Goal: Browse casually: Explore the website without a specific task or goal

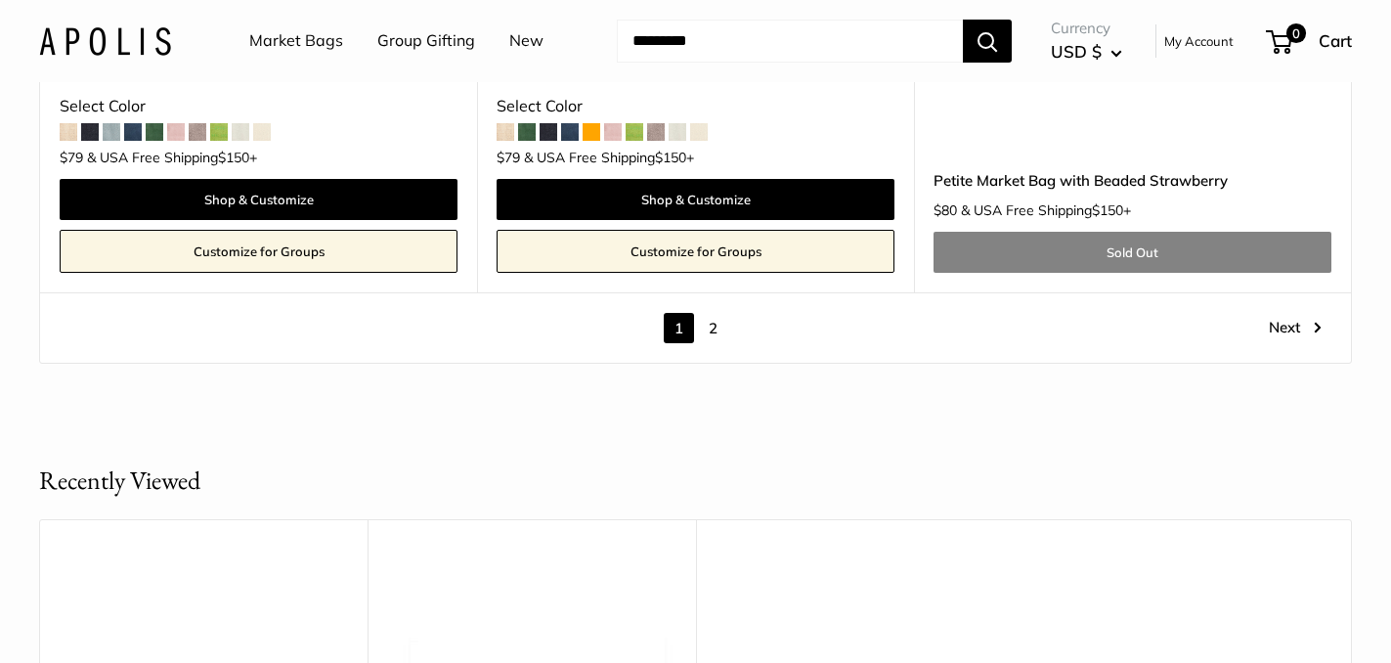
scroll to position [11127, 0]
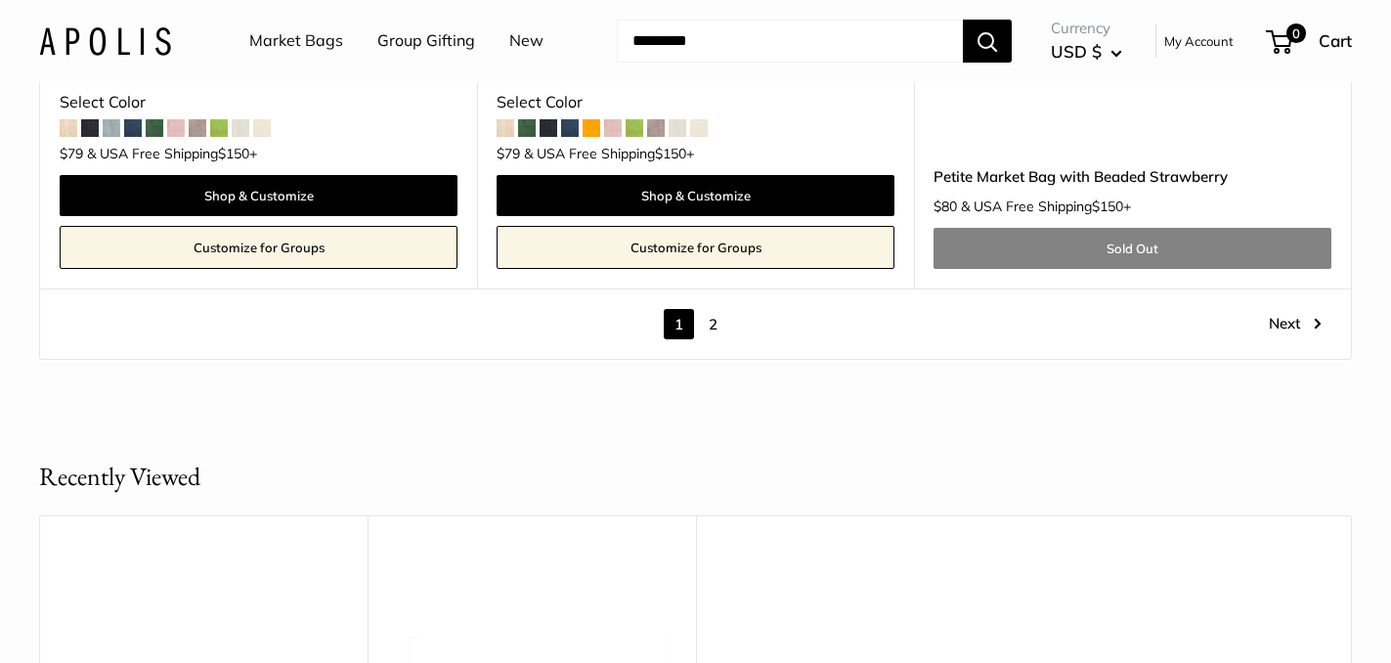
click at [716, 321] on link "2" at bounding box center [713, 324] width 30 height 30
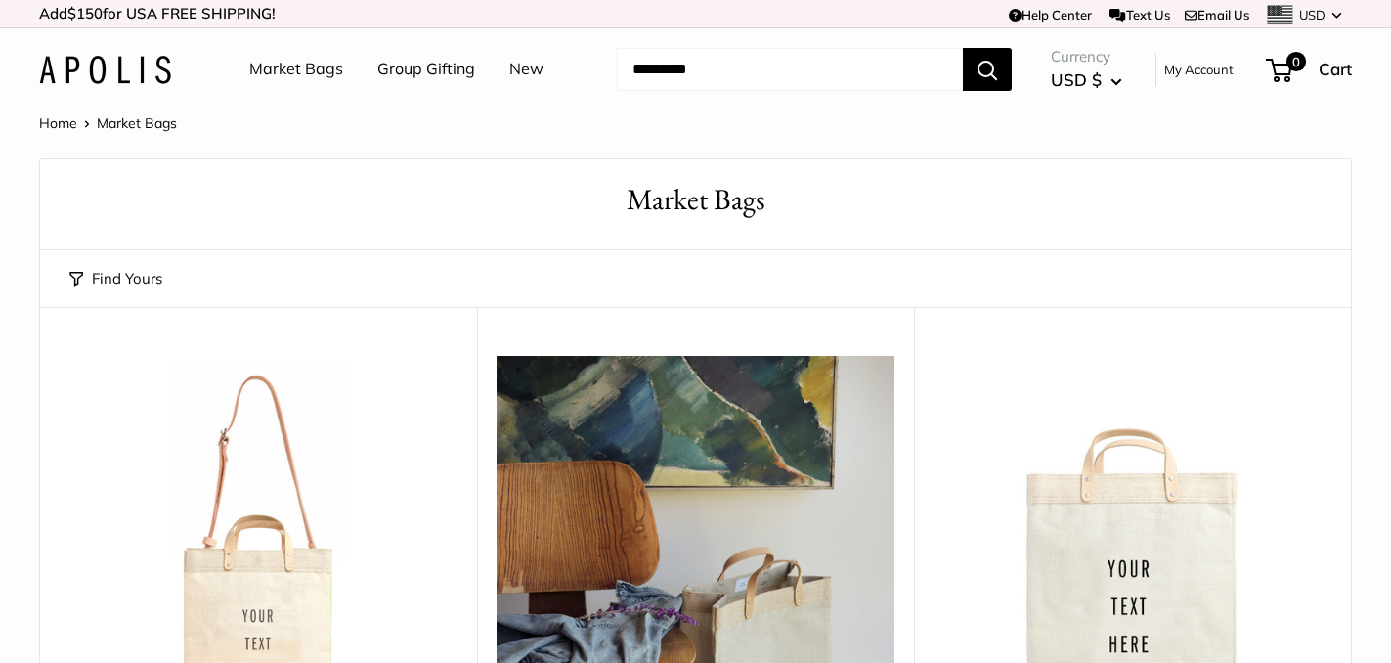
click at [275, 68] on link "Market Bags" at bounding box center [296, 69] width 94 height 29
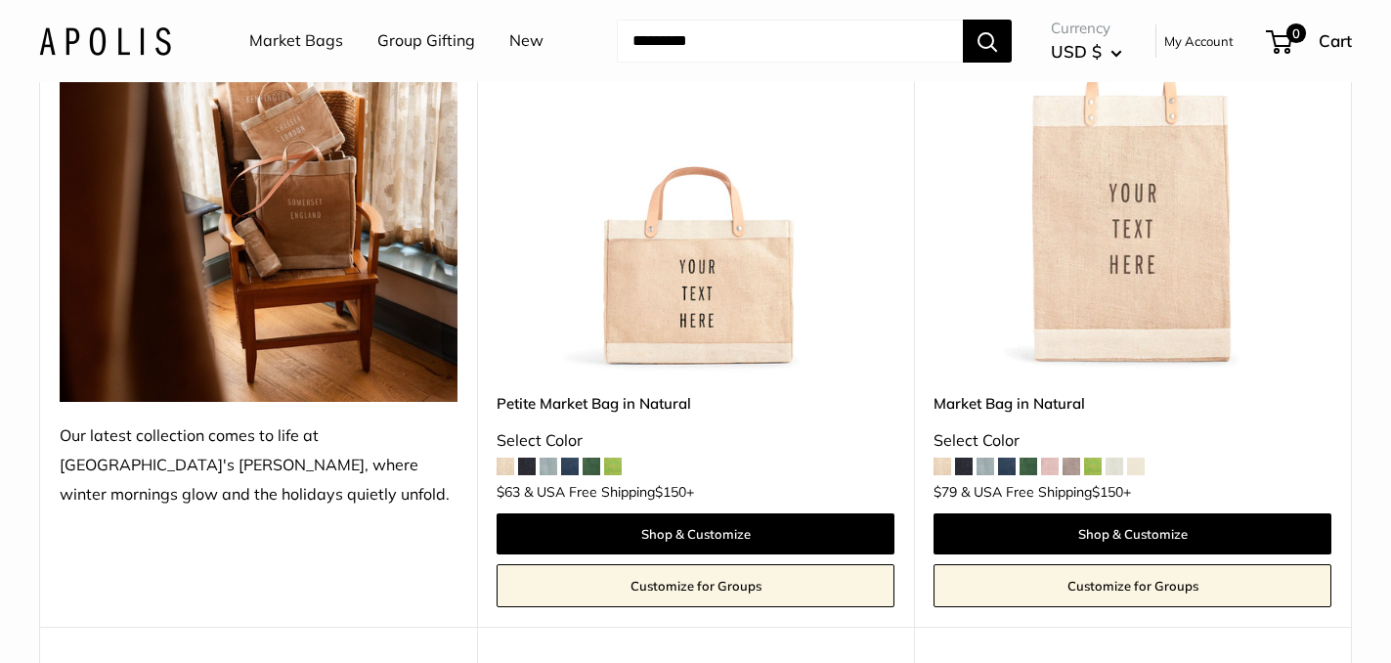
scroll to position [386, 0]
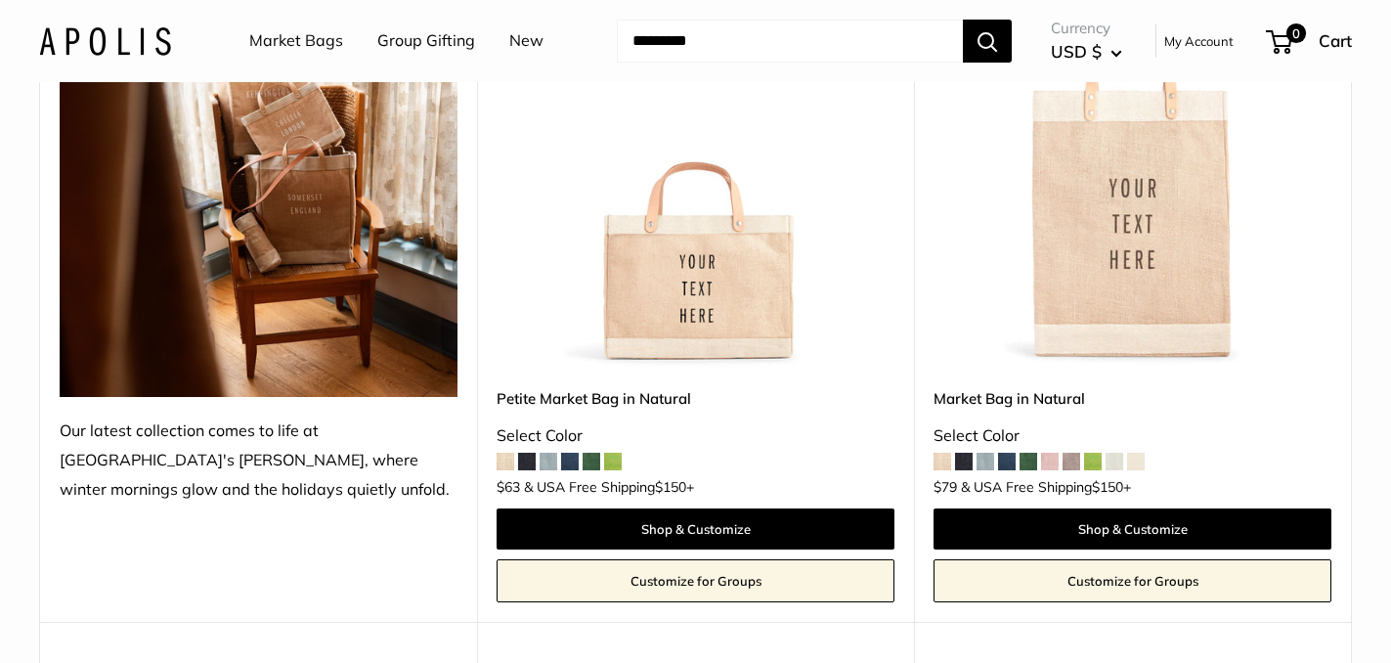
click at [613, 457] on span at bounding box center [613, 462] width 18 height 18
click at [514, 38] on link "New" at bounding box center [526, 40] width 34 height 29
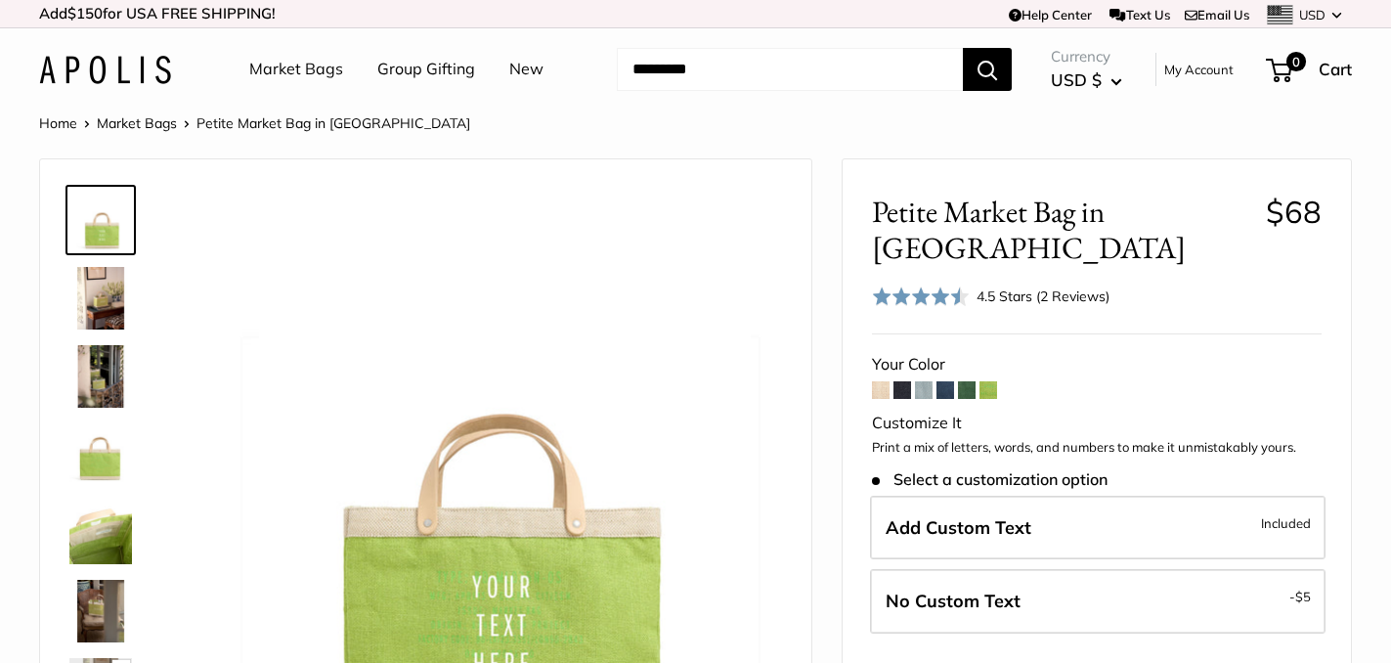
click at [970, 381] on span at bounding box center [967, 390] width 18 height 18
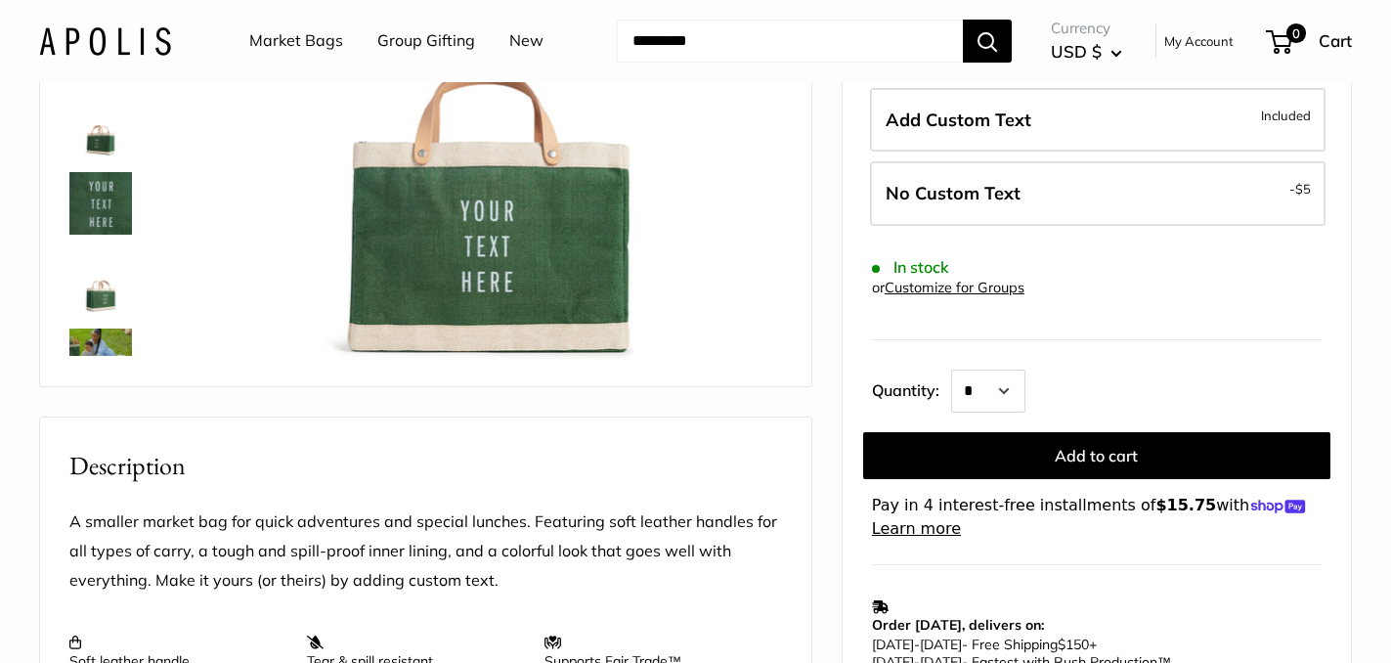
scroll to position [425, 0]
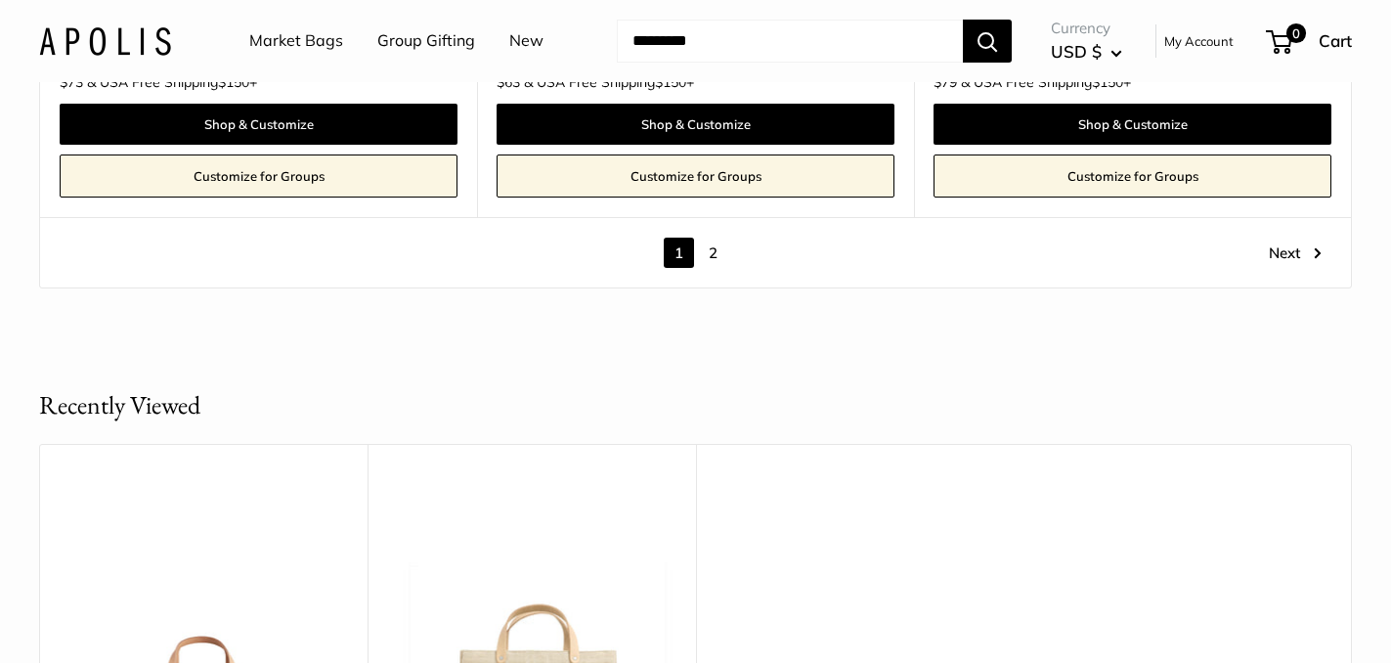
scroll to position [11043, 0]
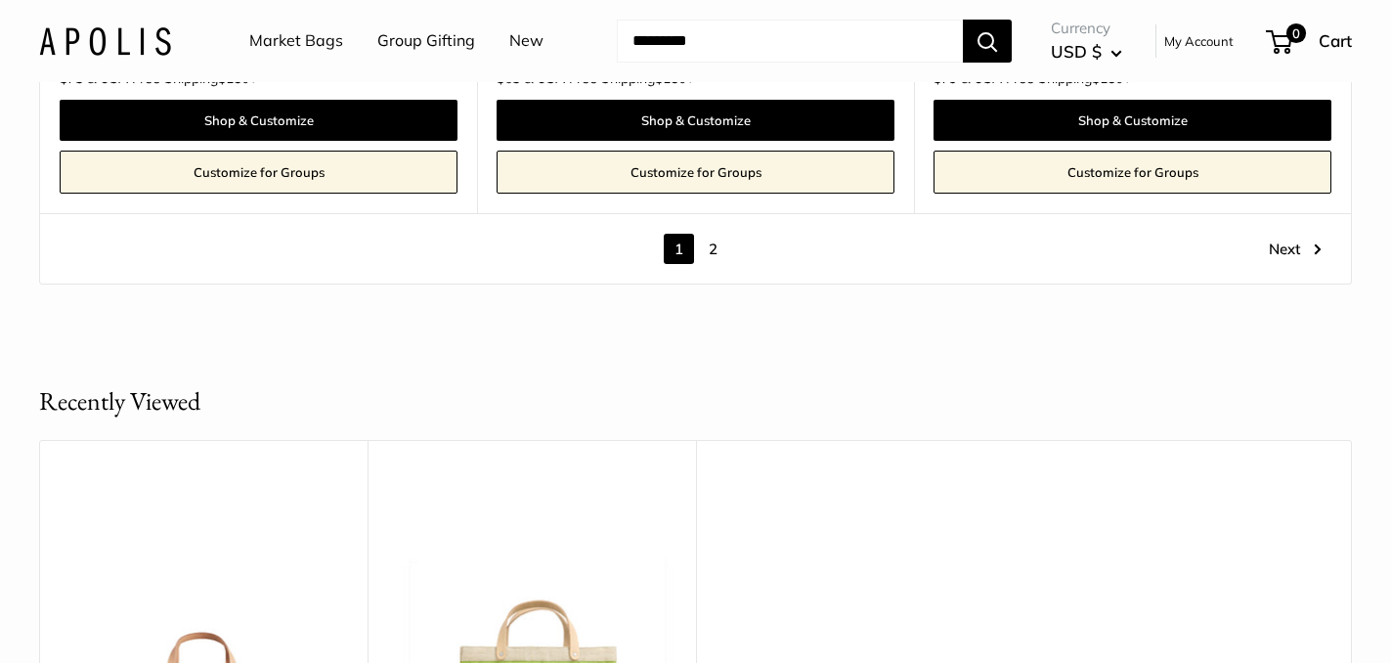
click at [714, 234] on link "2" at bounding box center [713, 249] width 30 height 30
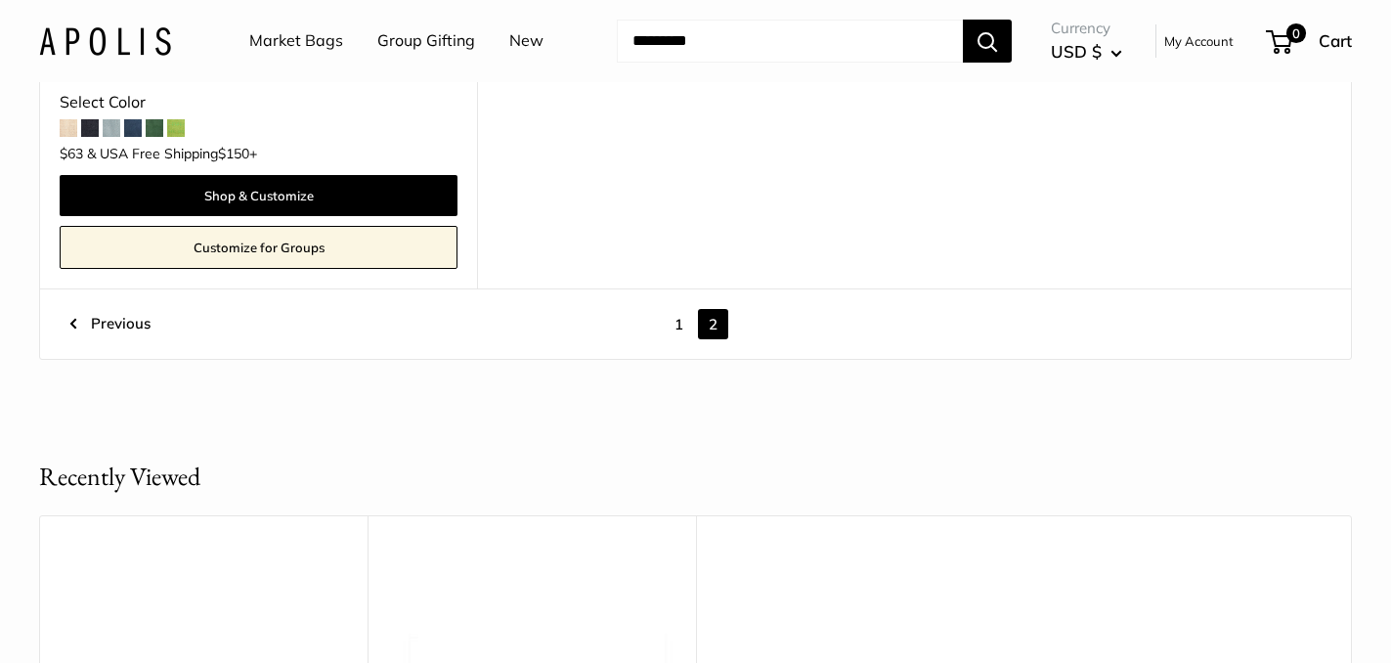
scroll to position [3470, 0]
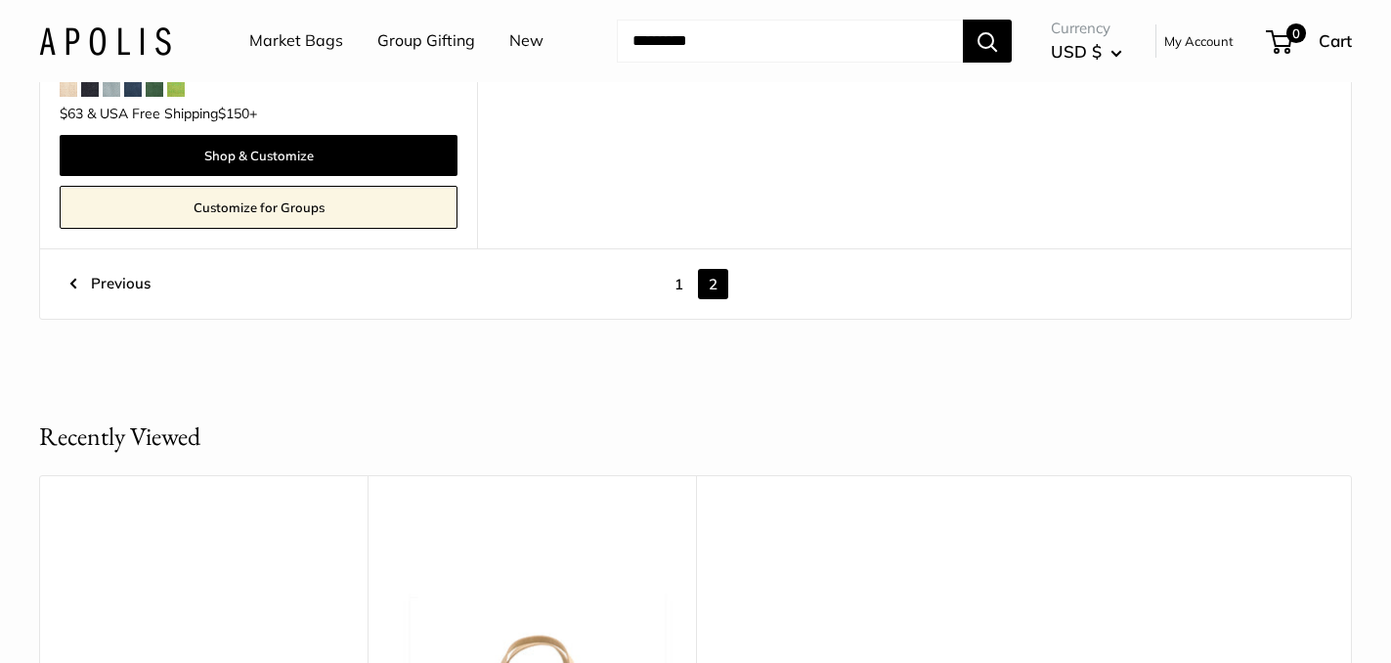
click at [435, 36] on link "Group Gifting" at bounding box center [426, 40] width 98 height 29
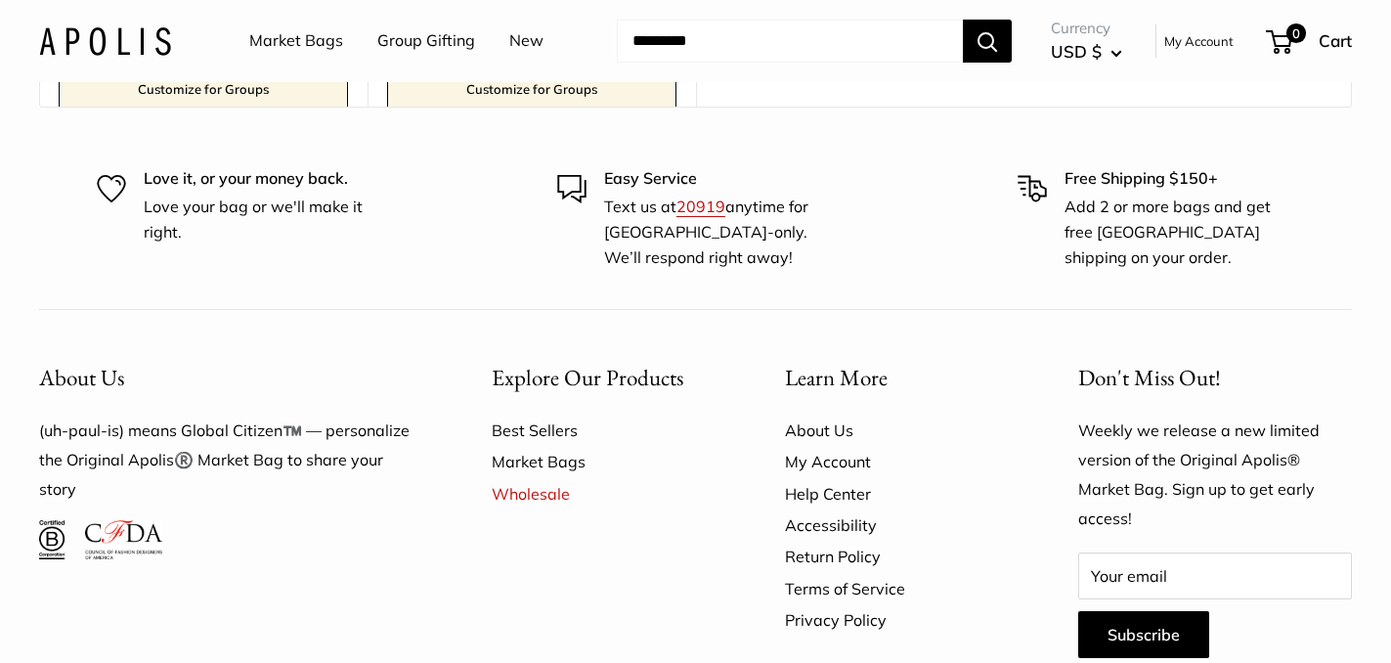
scroll to position [4432, 0]
click at [549, 414] on link "Best Sellers" at bounding box center [604, 429] width 225 height 31
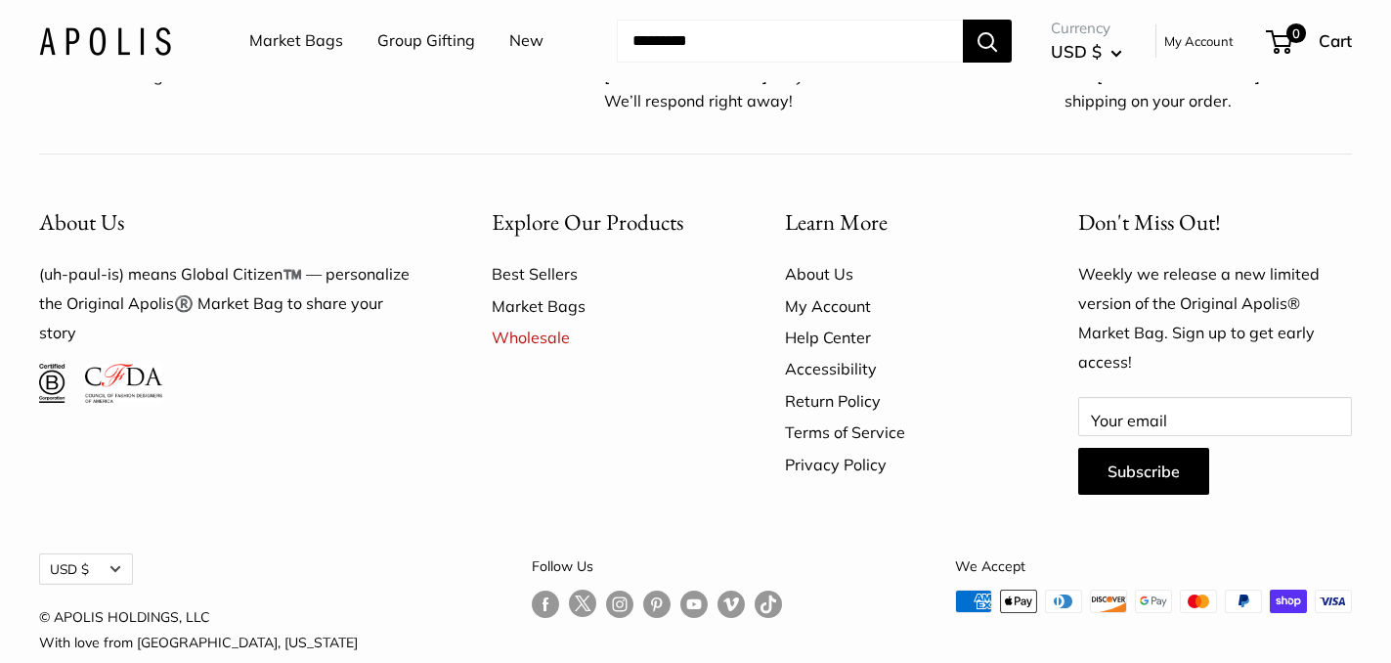
scroll to position [1169, 0]
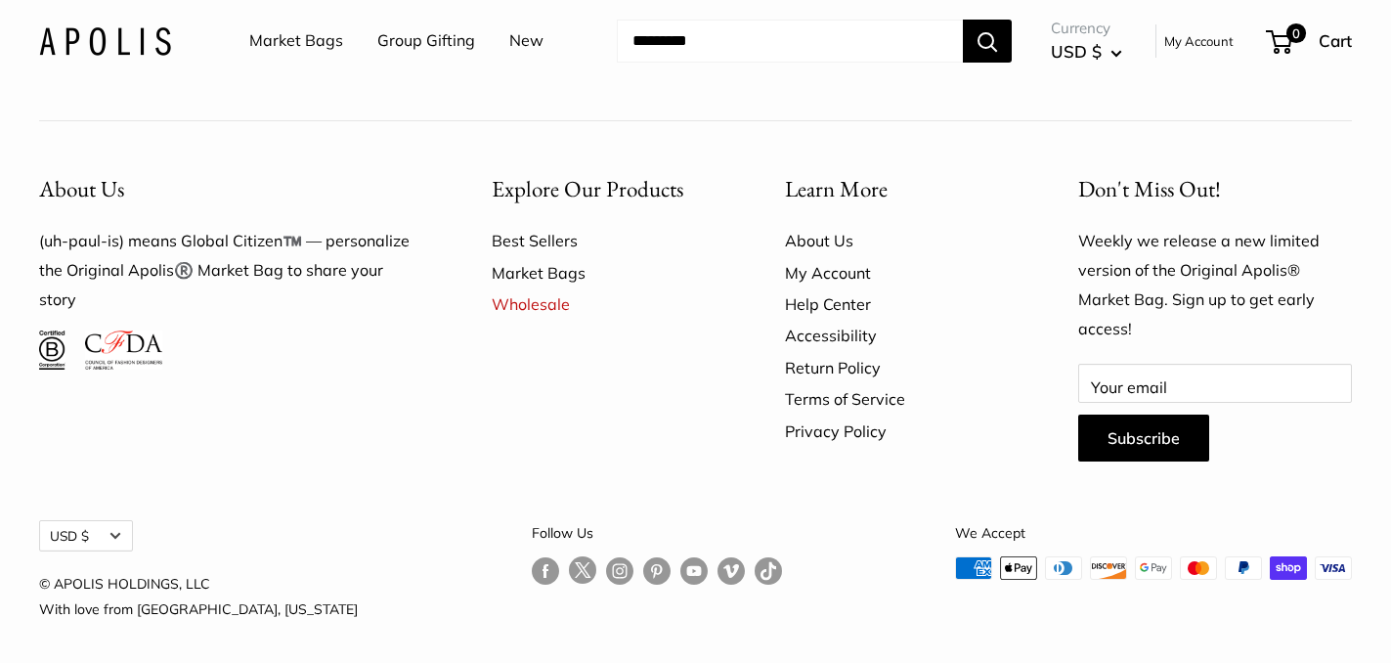
click at [143, 32] on img at bounding box center [105, 40] width 132 height 28
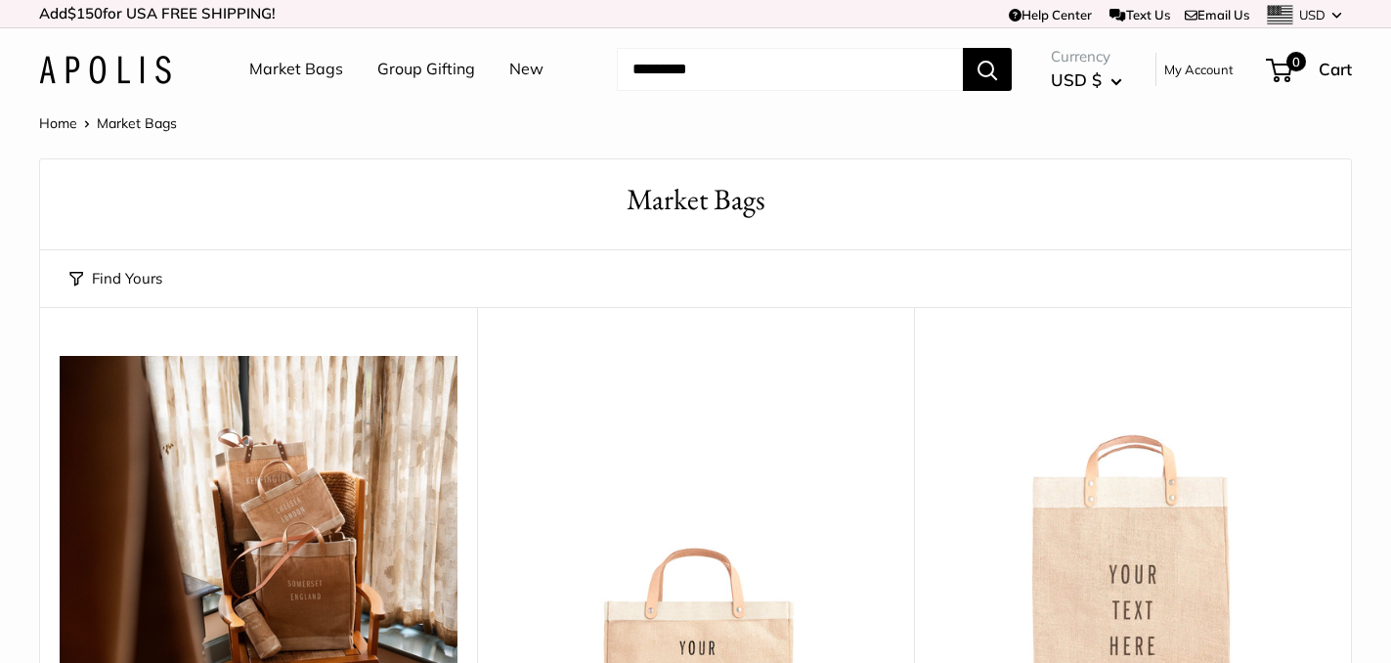
click at [79, 274] on button "Find Yours" at bounding box center [115, 278] width 93 height 27
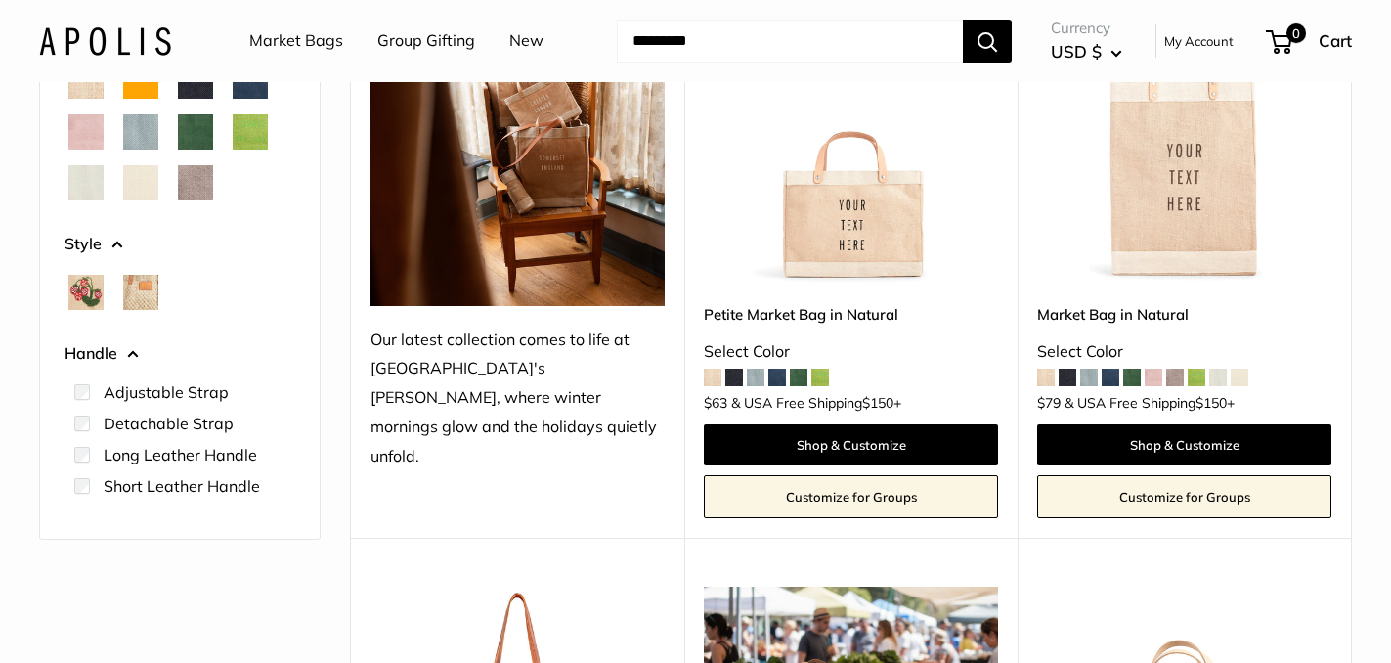
scroll to position [372, 0]
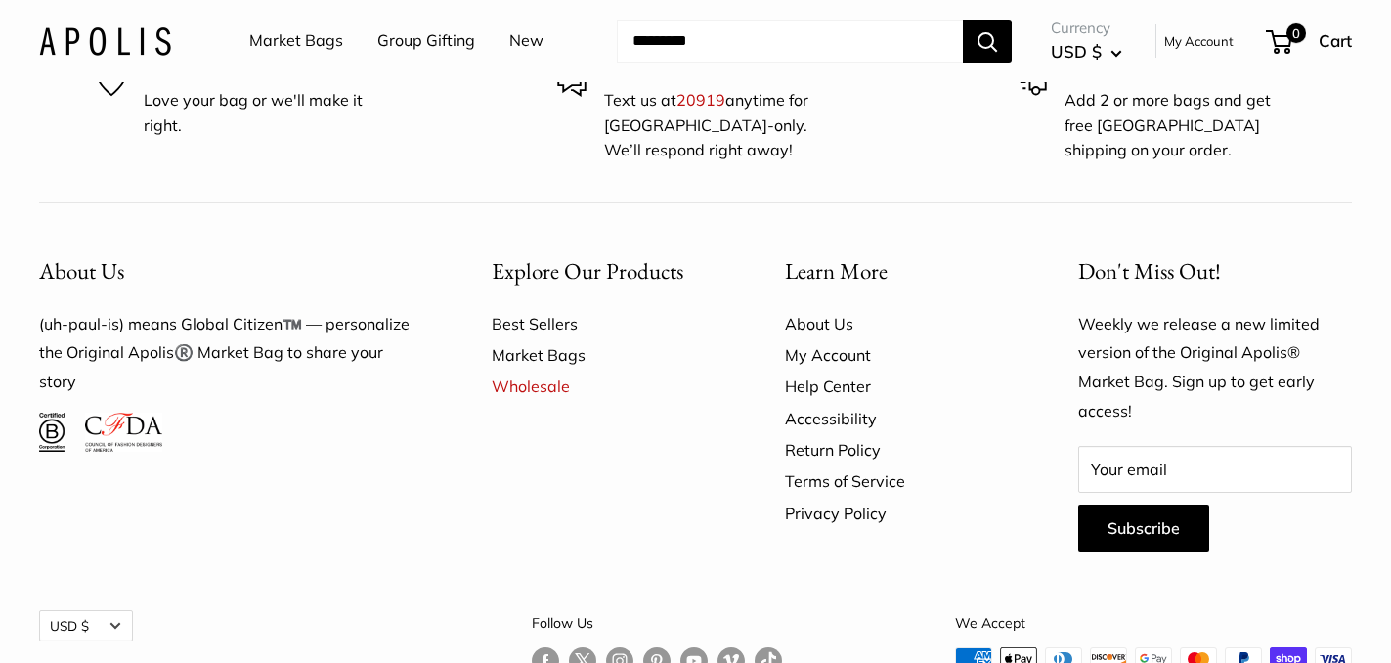
scroll to position [2899, 0]
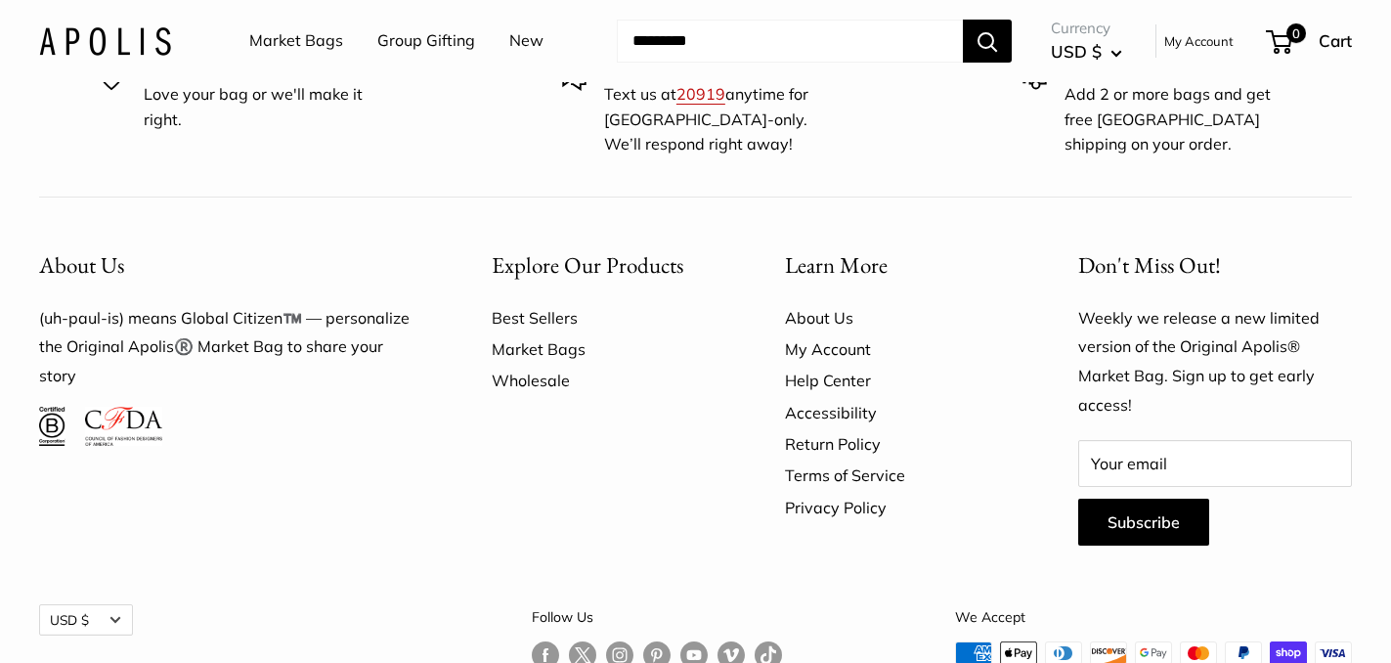
click at [530, 365] on link "Wholesale" at bounding box center [604, 380] width 225 height 31
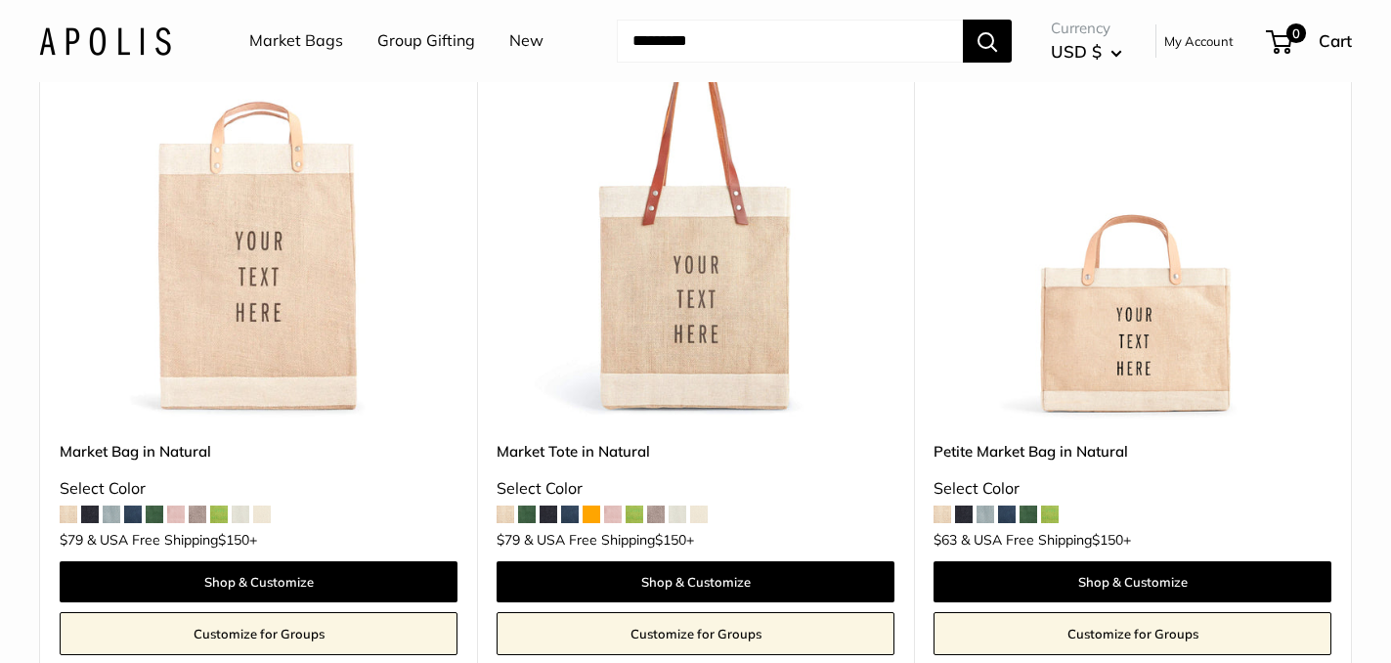
scroll to position [342, 0]
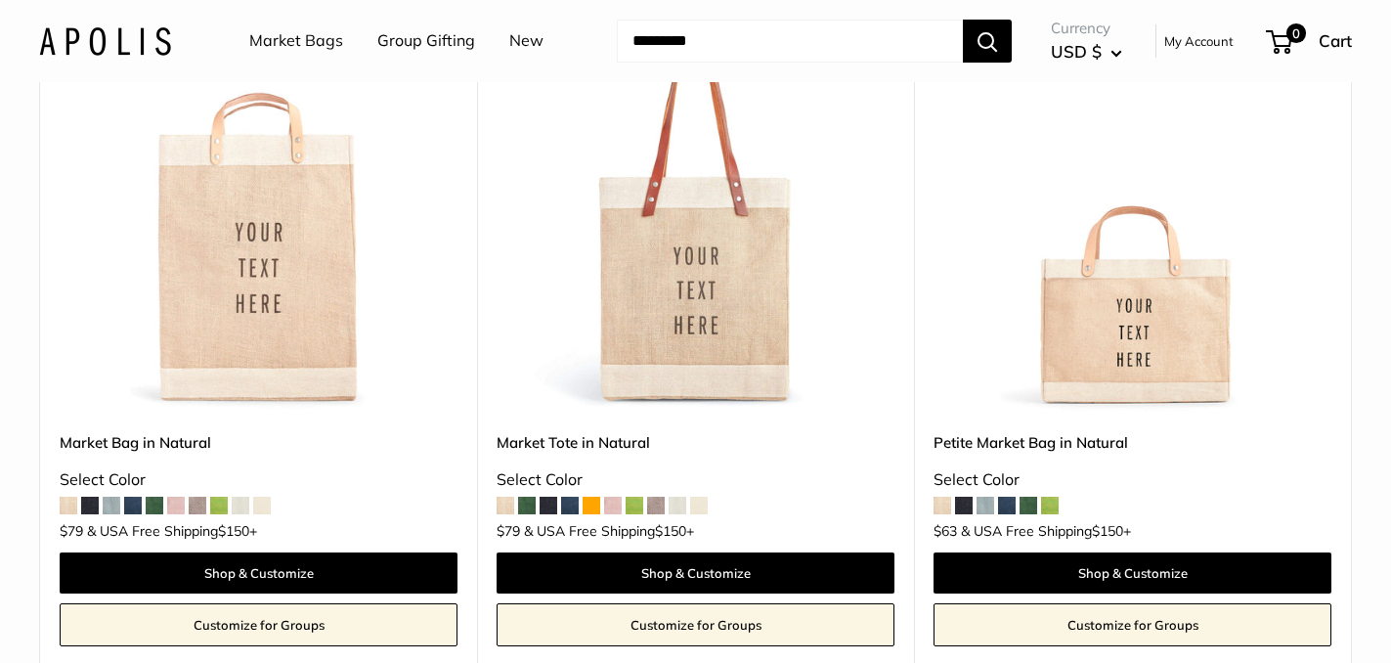
click at [529, 505] on span at bounding box center [527, 506] width 18 height 18
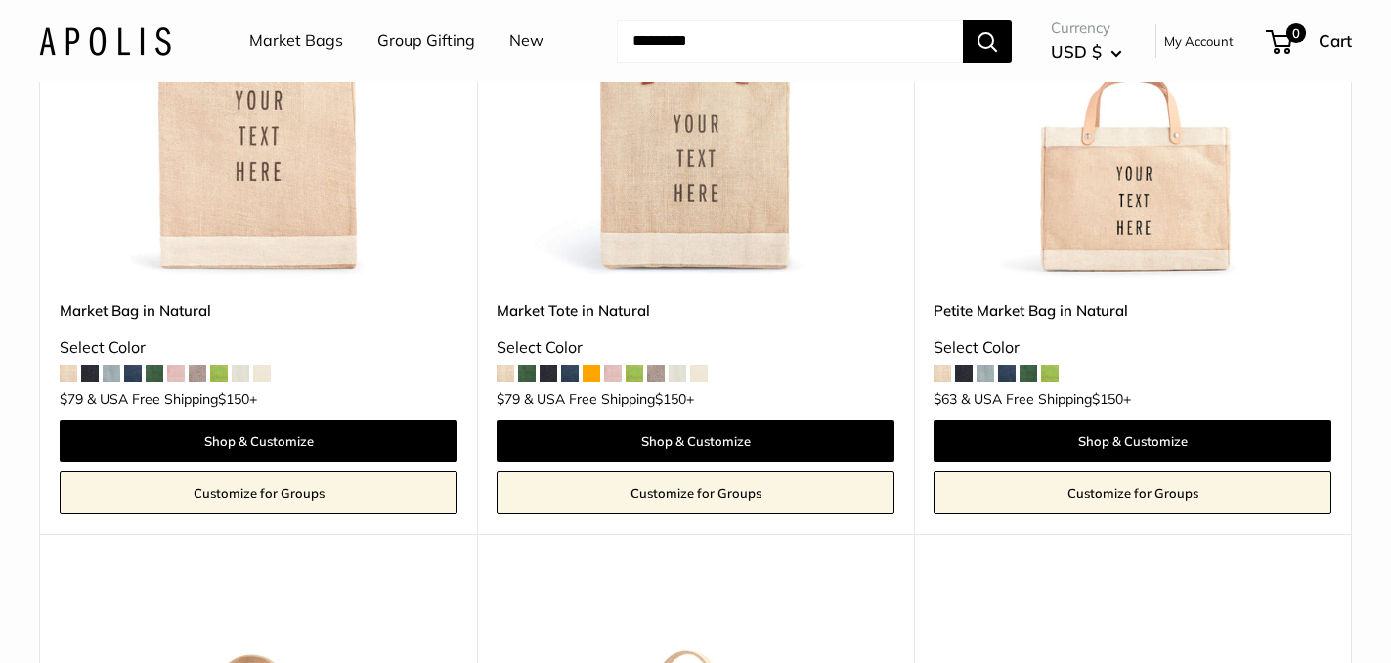
scroll to position [695, 0]
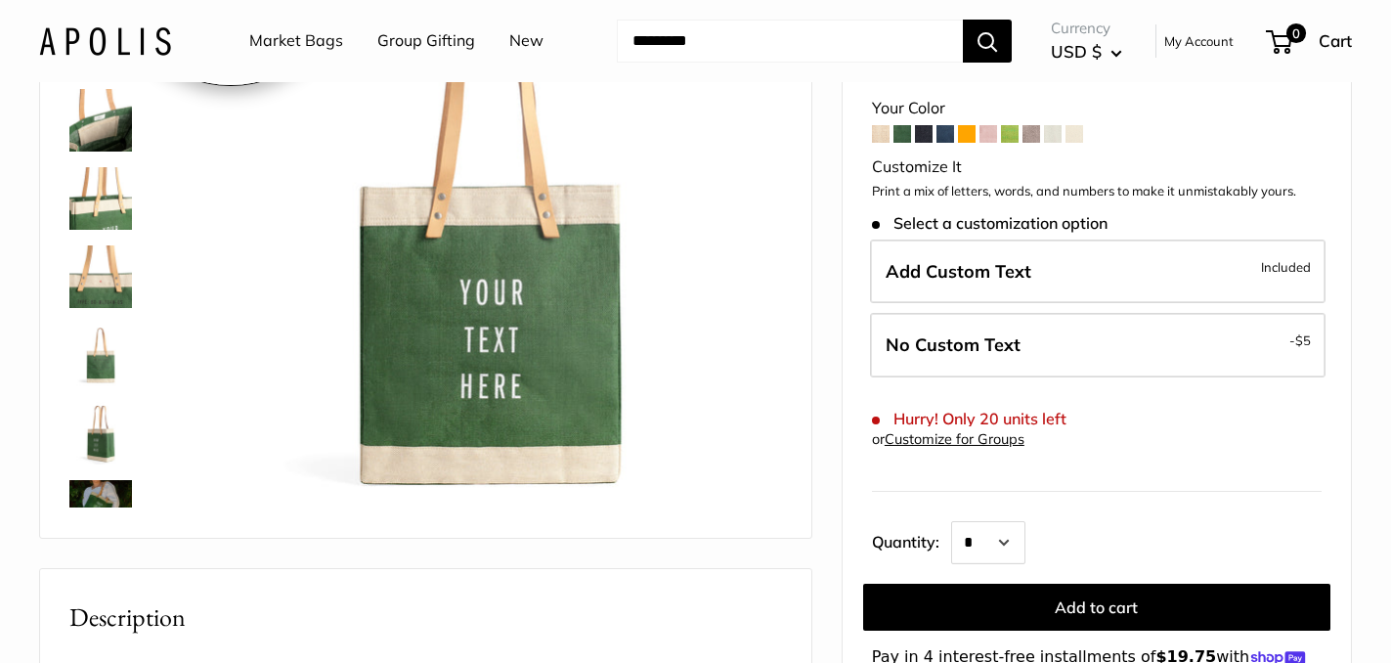
scroll to position [402, 0]
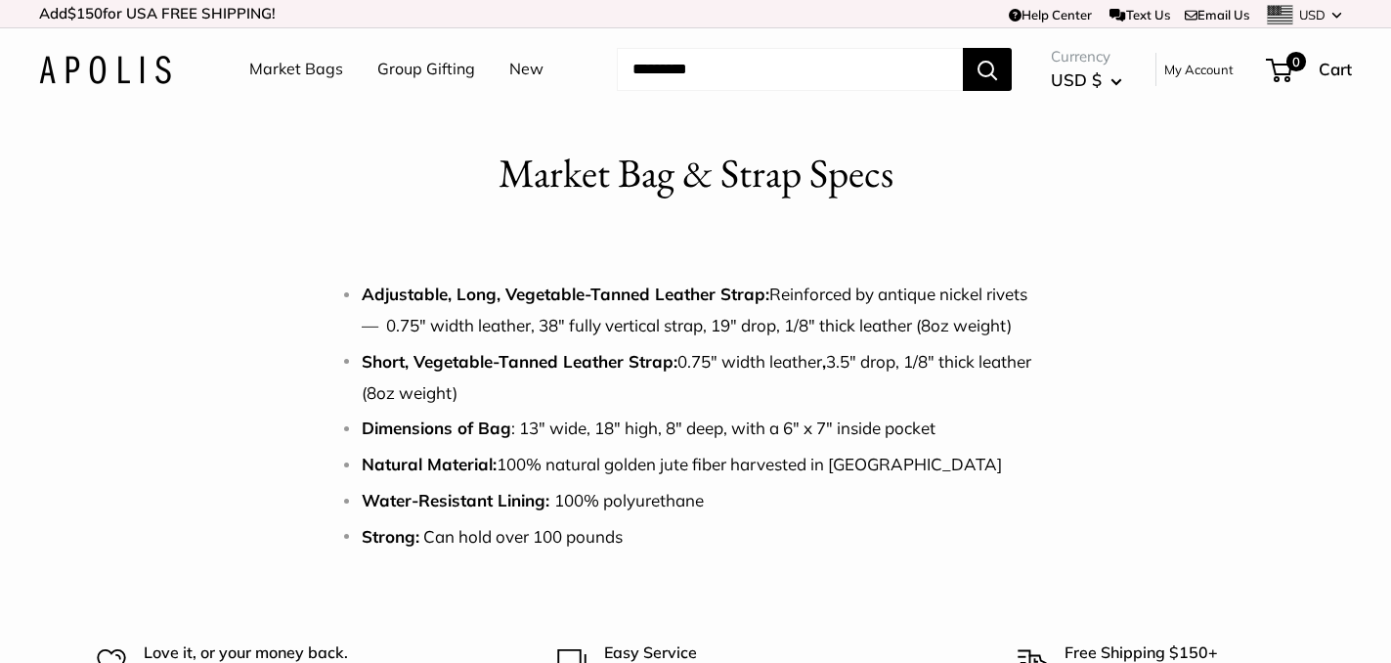
click at [311, 65] on link "Market Bags" at bounding box center [296, 69] width 94 height 29
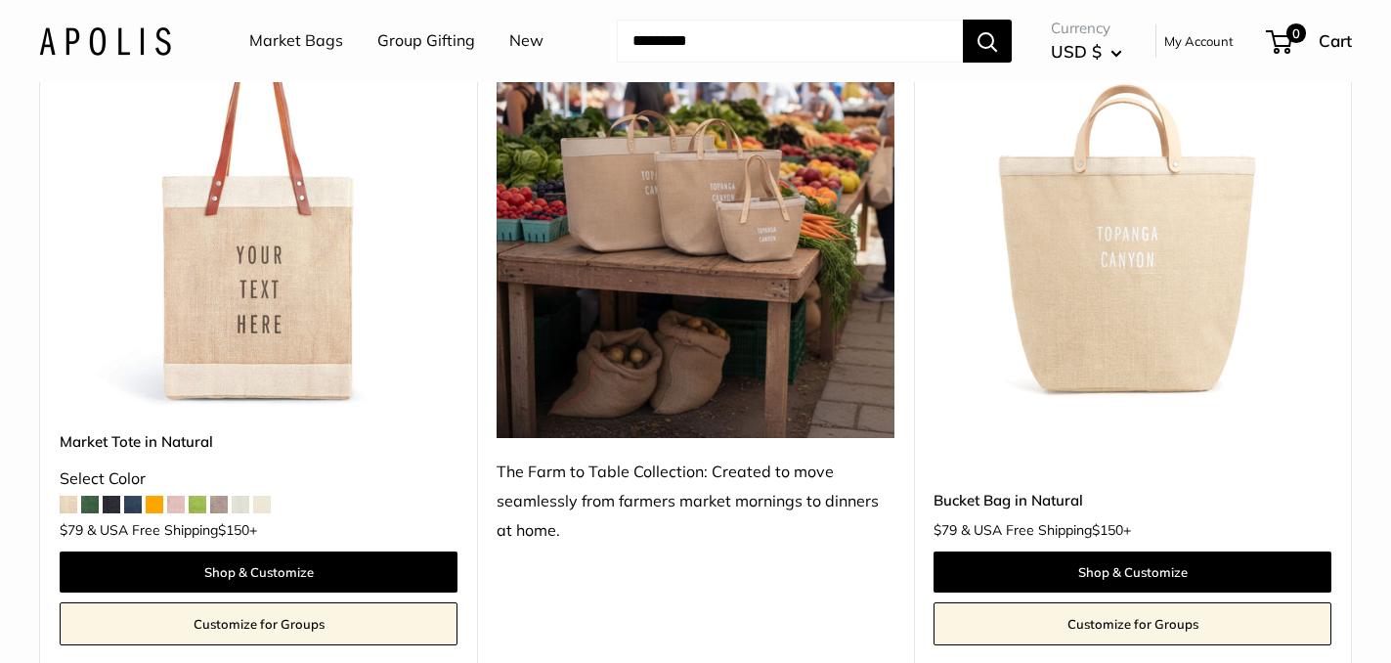
scroll to position [1054, 0]
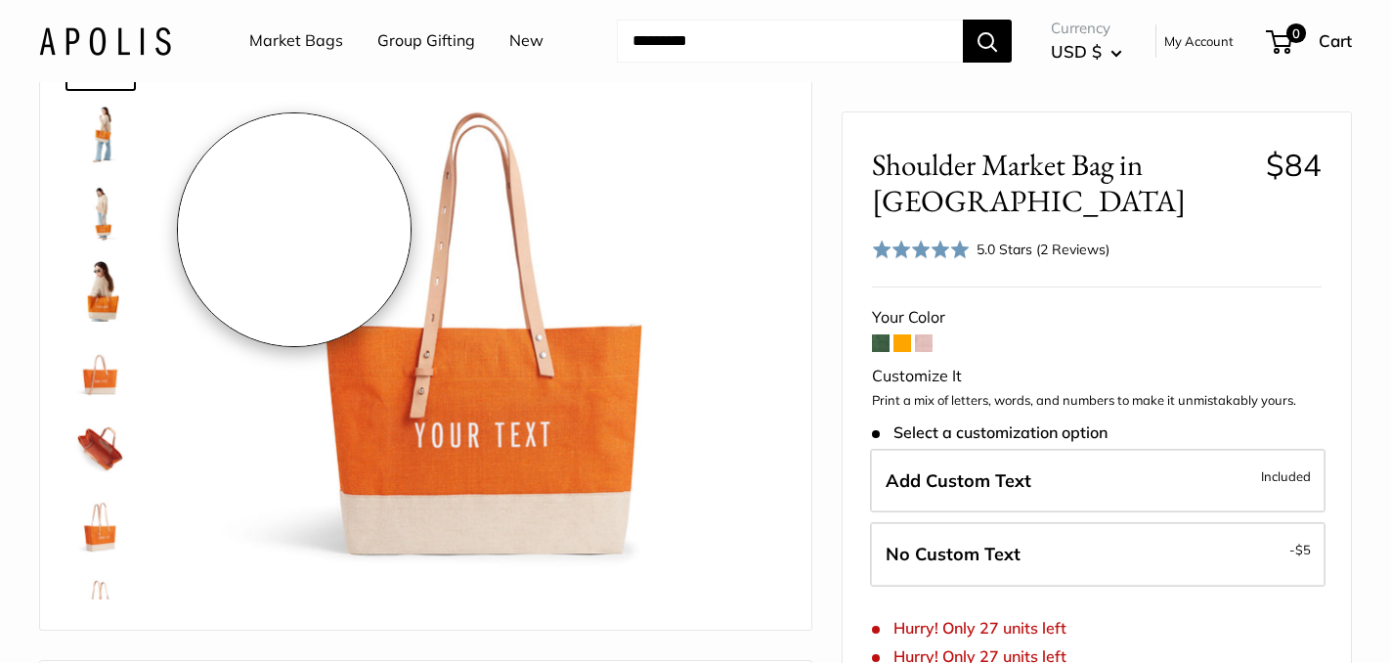
scroll to position [162, 0]
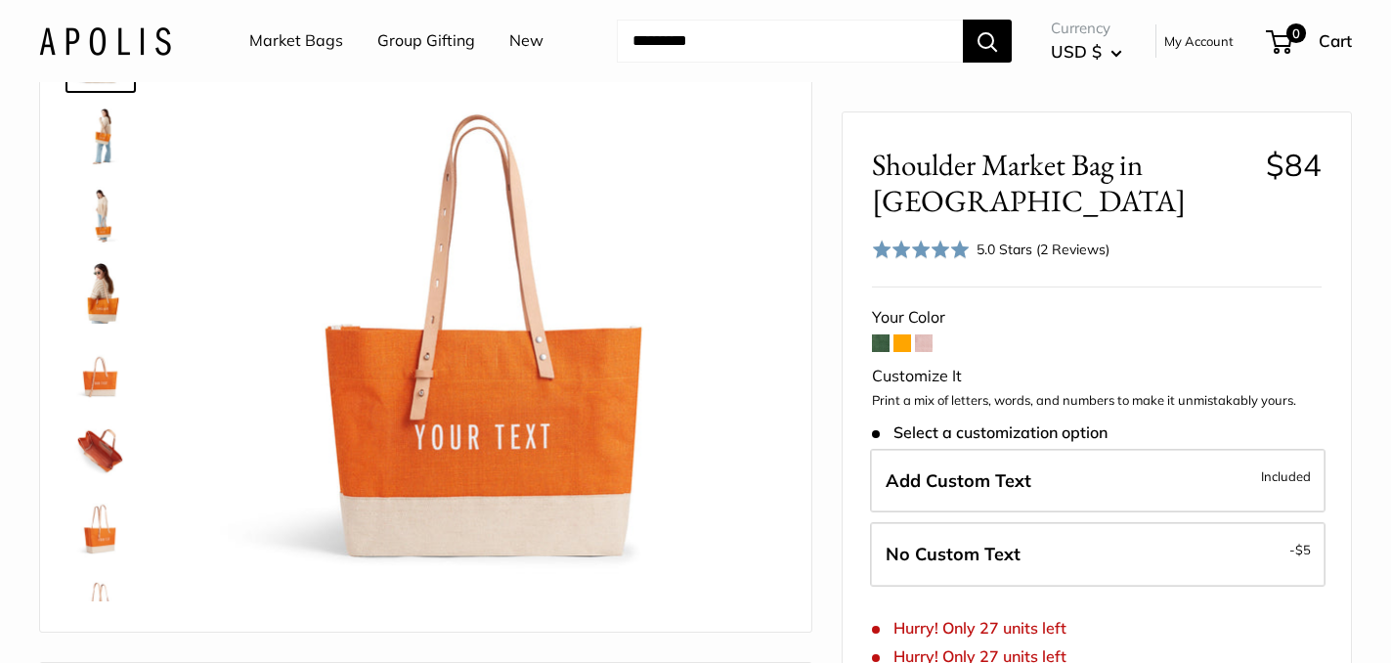
click at [101, 375] on img at bounding box center [100, 370] width 63 height 63
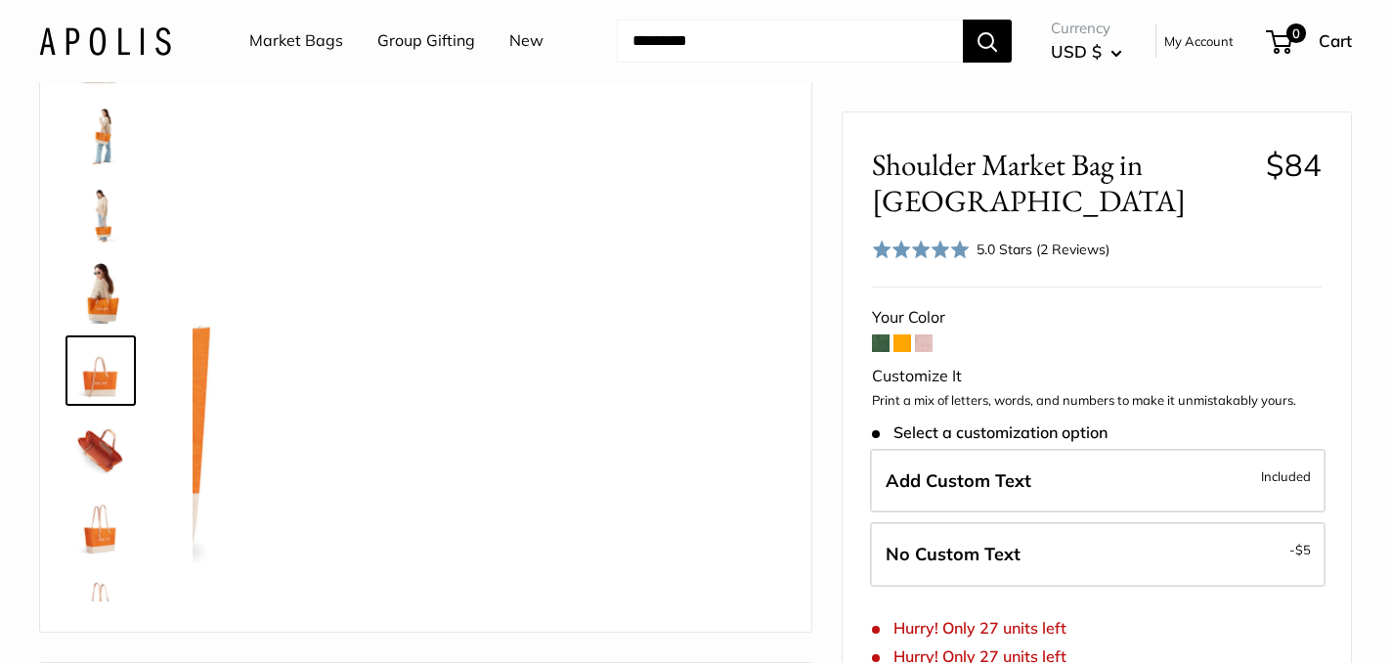
scroll to position [61, 0]
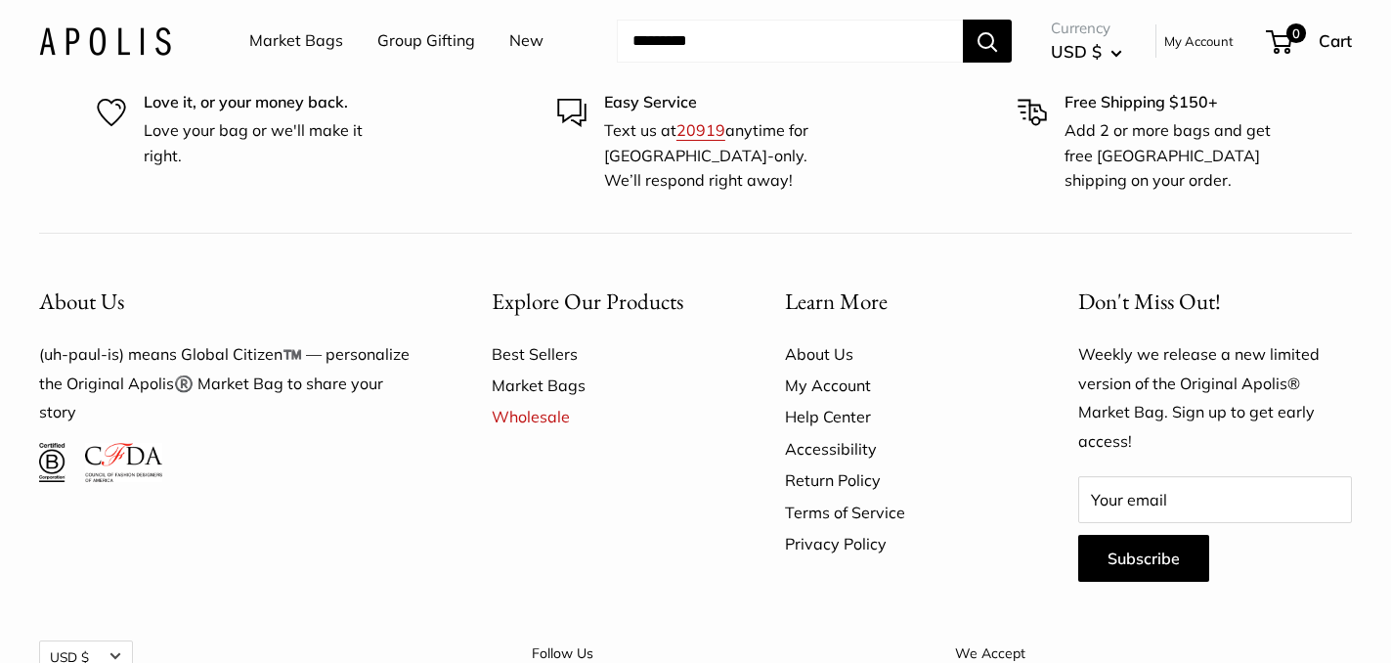
scroll to position [12381, 0]
